Goal: Task Accomplishment & Management: Manage account settings

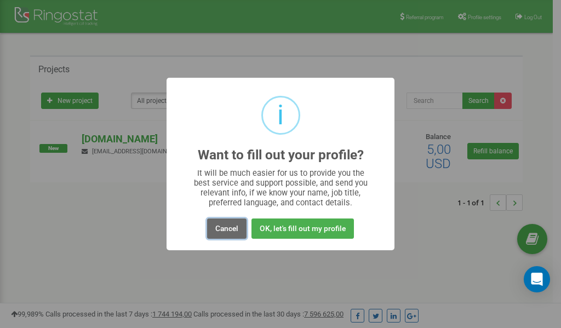
click at [228, 229] on button "Cancel" at bounding box center [226, 228] width 39 height 20
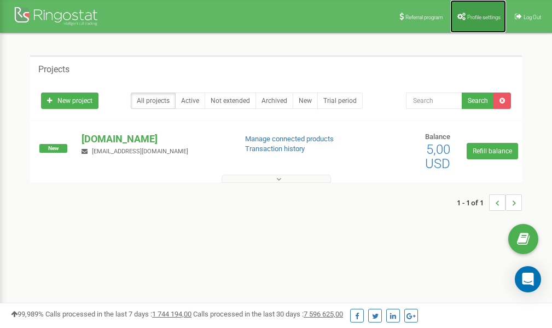
click at [481, 18] on span "Profile settings" at bounding box center [484, 17] width 33 height 6
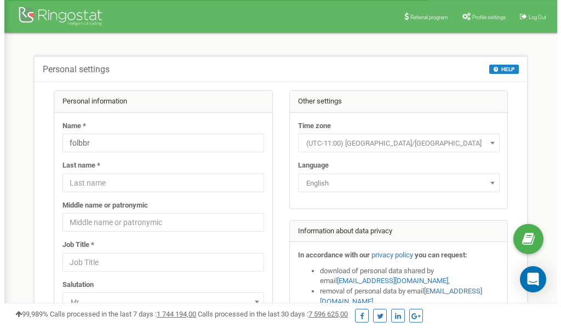
scroll to position [55, 0]
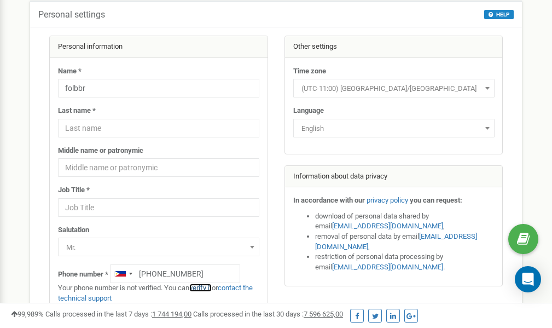
click at [212, 288] on link "verify it" at bounding box center [200, 288] width 22 height 8
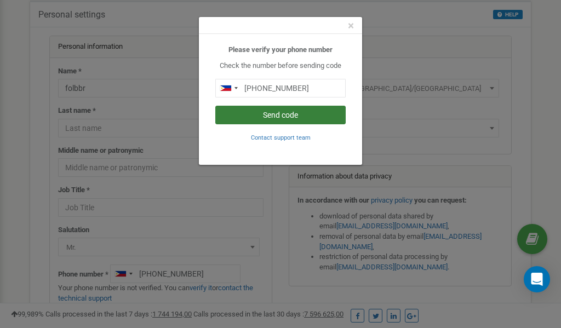
click at [266, 119] on button "Send code" at bounding box center [280, 115] width 130 height 19
